Goal: Navigation & Orientation: Find specific page/section

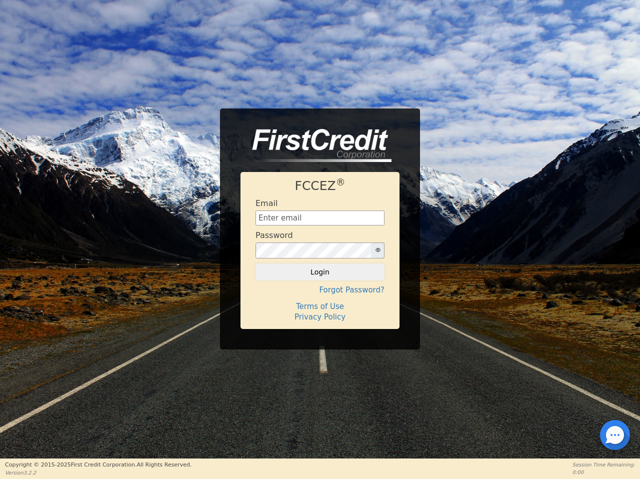
click at [320, 240] on div "Password" at bounding box center [320, 245] width 129 height 28
click at [378, 251] on icon "button" at bounding box center [378, 250] width 5 height 5
click at [320, 272] on button "Login" at bounding box center [320, 272] width 129 height 17
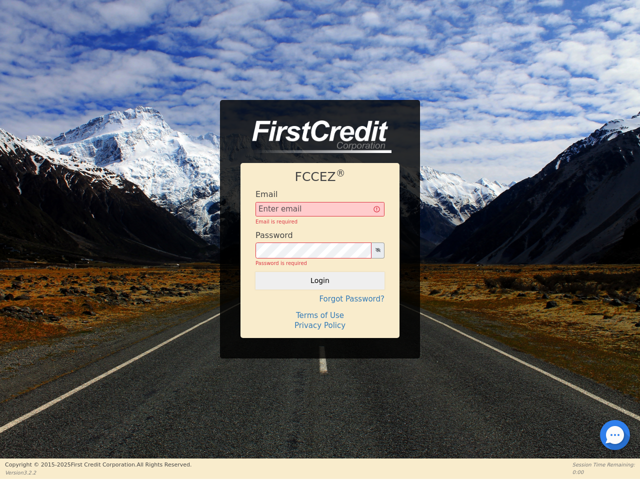
click at [320, 290] on div "FCCEZ ® Email Email is required Password Password is required Login Forgot Pass…" at bounding box center [320, 250] width 159 height 175
click at [320, 307] on div "FCCEZ ® Email Email is required Password Password is required Login Forgot Pass…" at bounding box center [320, 250] width 159 height 175
click at [320, 317] on h4 "Terms of Use" at bounding box center [320, 315] width 129 height 9
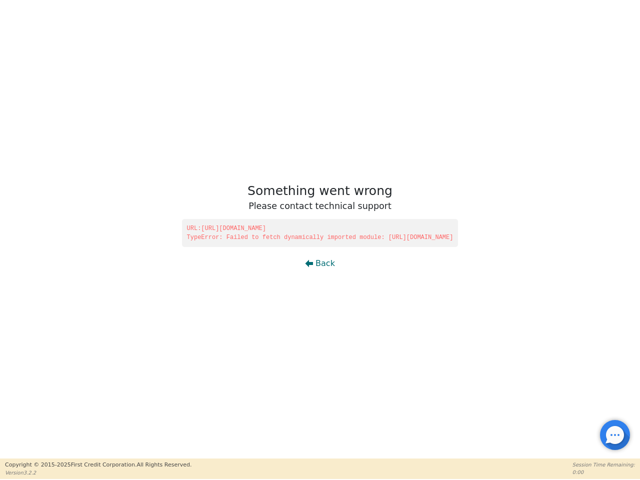
click at [615, 435] on div at bounding box center [615, 435] width 2 height 2
